Goal: Find specific page/section: Find specific page/section

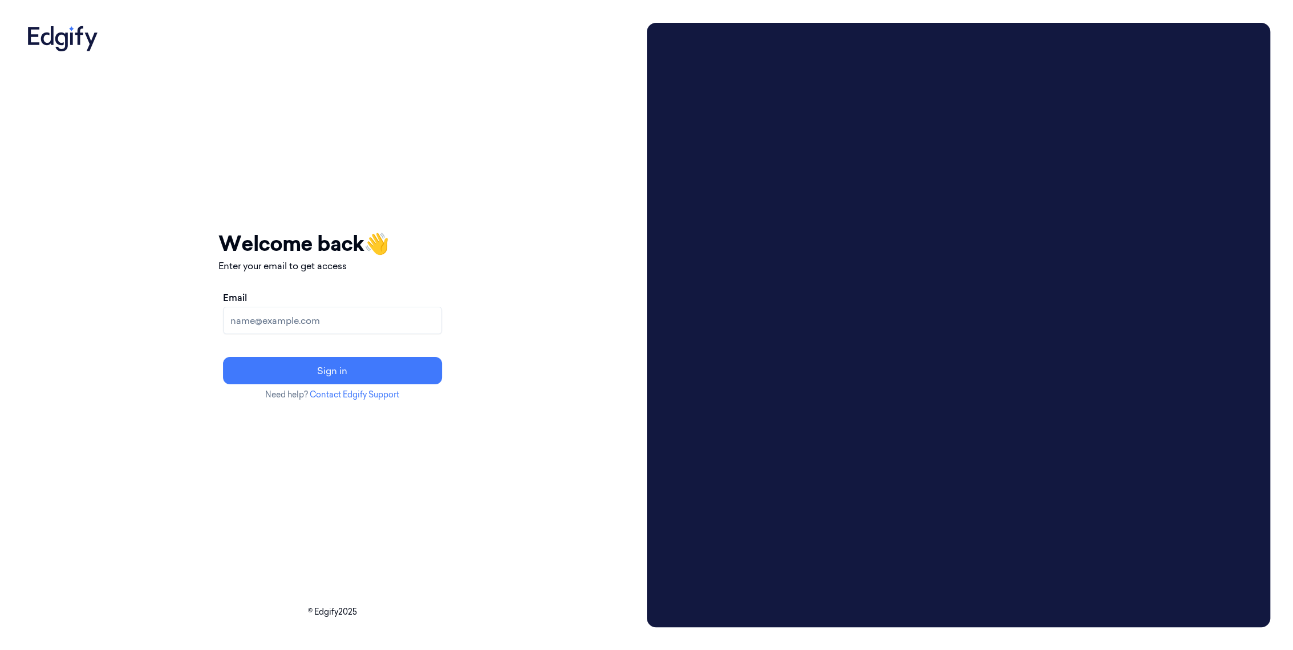
click at [348, 330] on input "Email" at bounding box center [332, 320] width 219 height 27
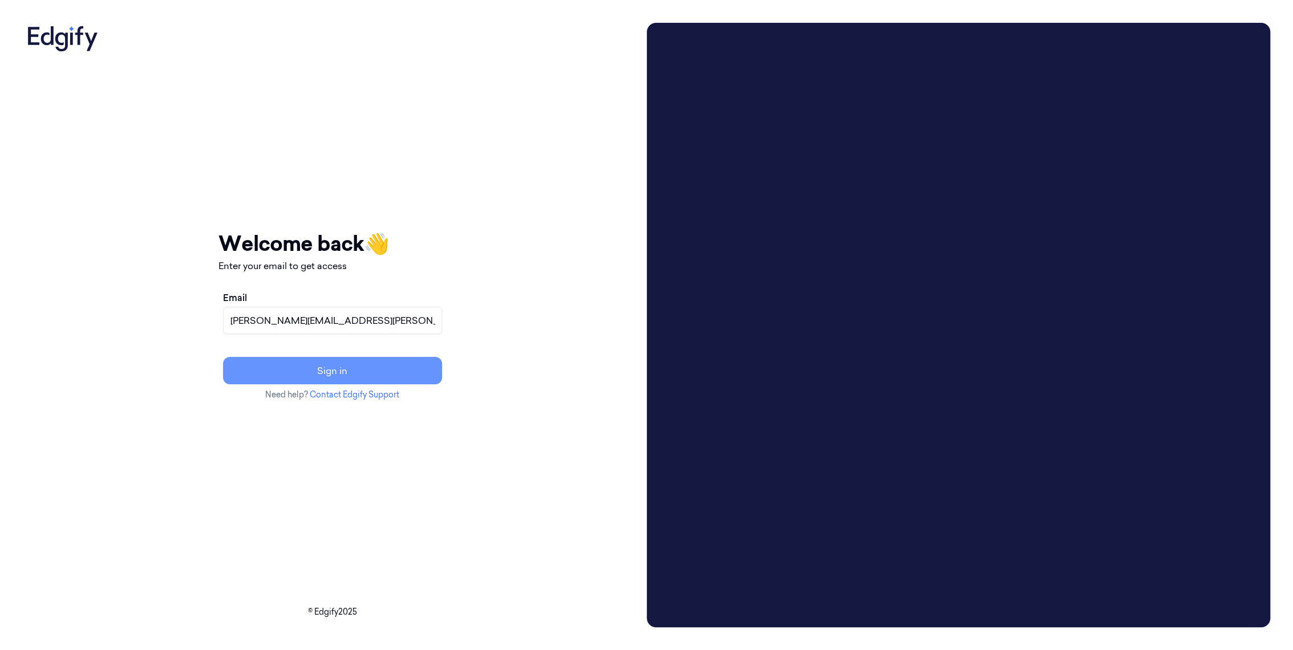
type input "[PERSON_NAME][EMAIL_ADDRESS][PERSON_NAME][DOMAIN_NAME]"
click at [345, 366] on button "Sign in" at bounding box center [332, 370] width 219 height 27
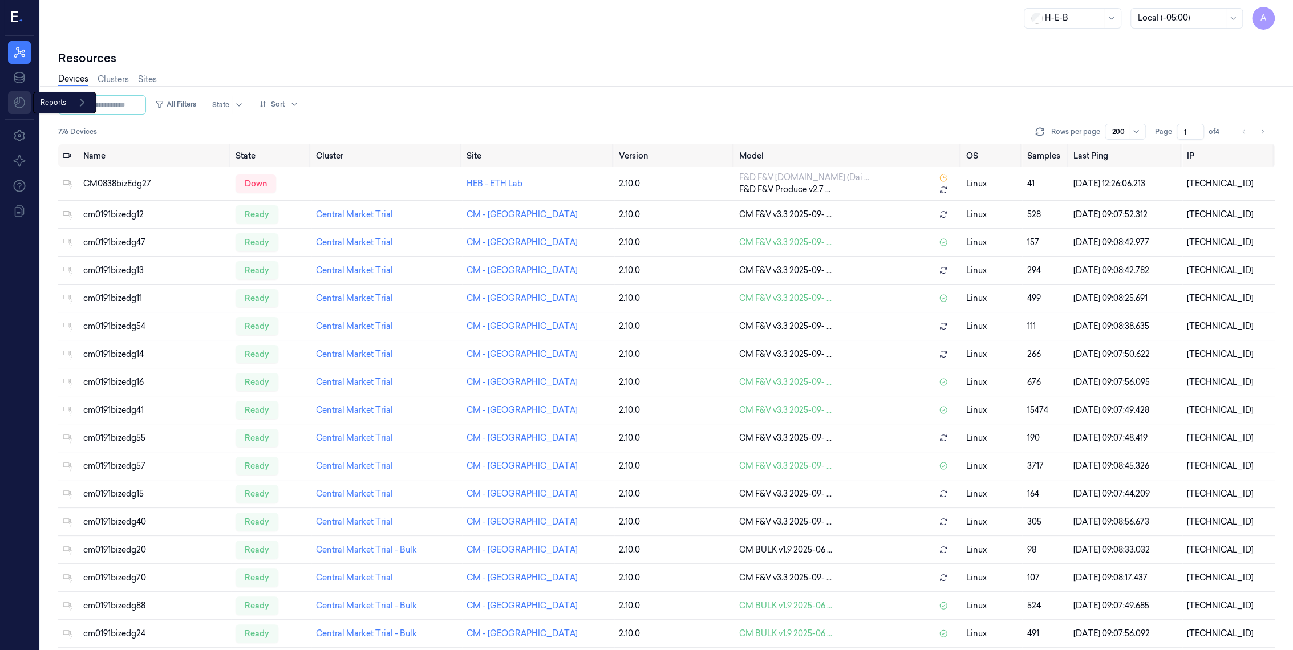
click at [18, 98] on html "A Resources Data Reports Reports Settings About Support Documentation H-E-B Loc…" at bounding box center [646, 325] width 1293 height 650
click at [78, 124] on span "Default Report" at bounding box center [73, 128] width 56 height 12
